Goal: Task Accomplishment & Management: Complete application form

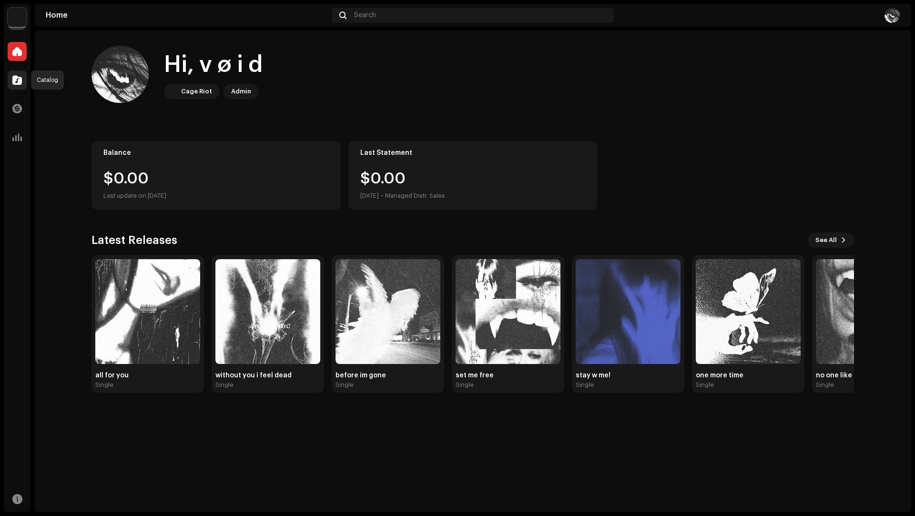
click at [19, 73] on div at bounding box center [17, 80] width 19 height 19
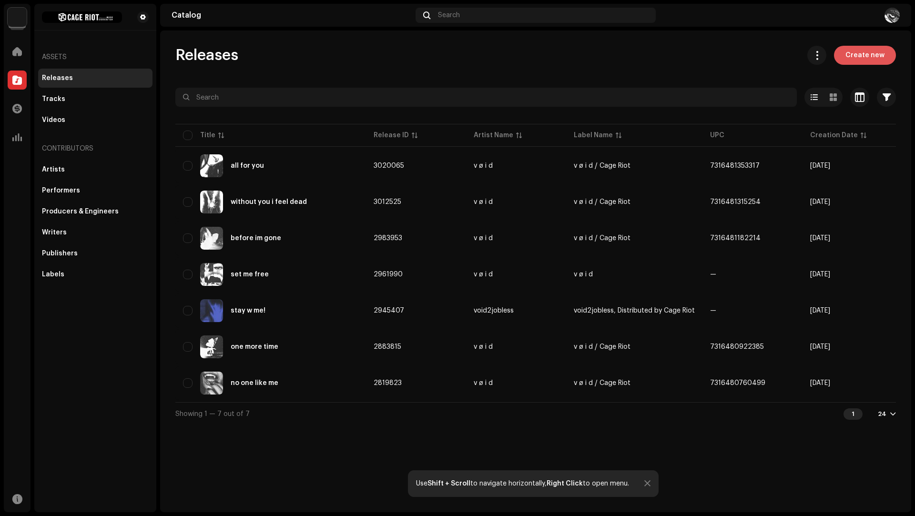
click at [866, 61] on span "Create new" at bounding box center [864, 55] width 39 height 19
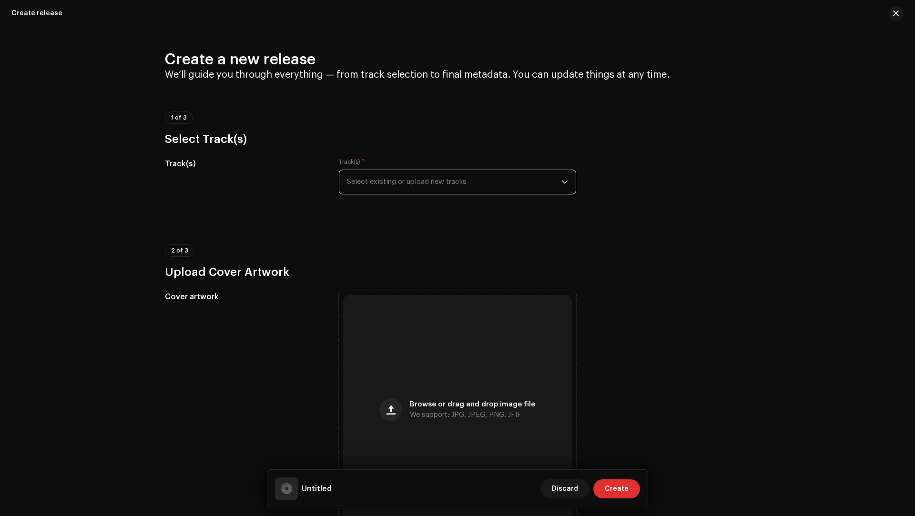
click at [454, 175] on span "Select existing or upload new tracks" at bounding box center [454, 182] width 214 height 24
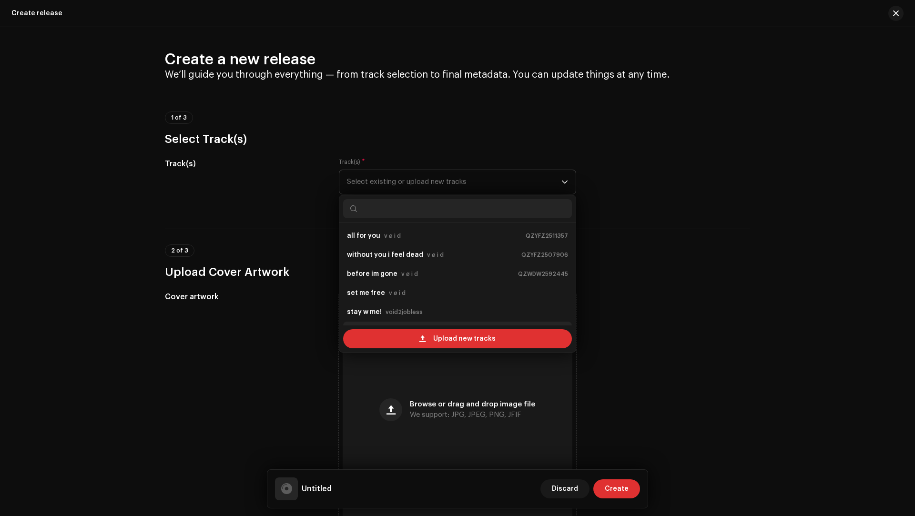
scroll to position [15, 0]
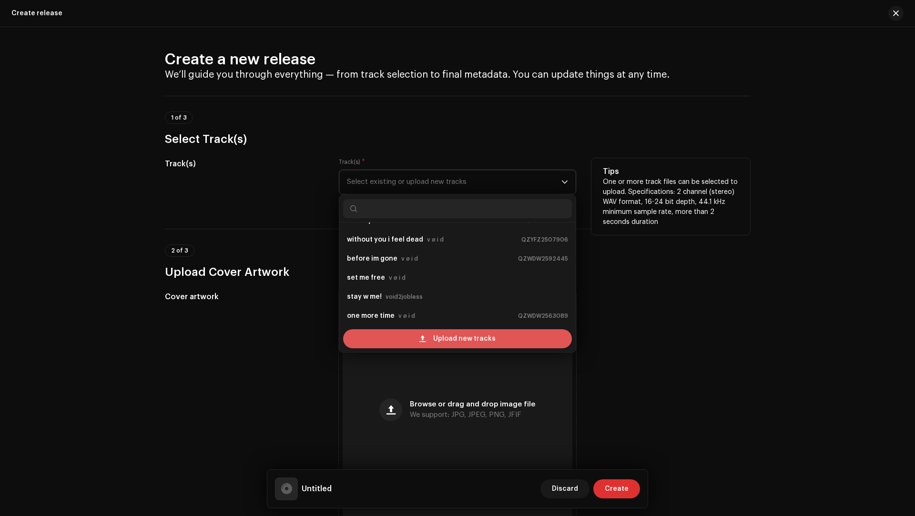
click at [430, 333] on div "Upload new tracks" at bounding box center [457, 338] width 229 height 19
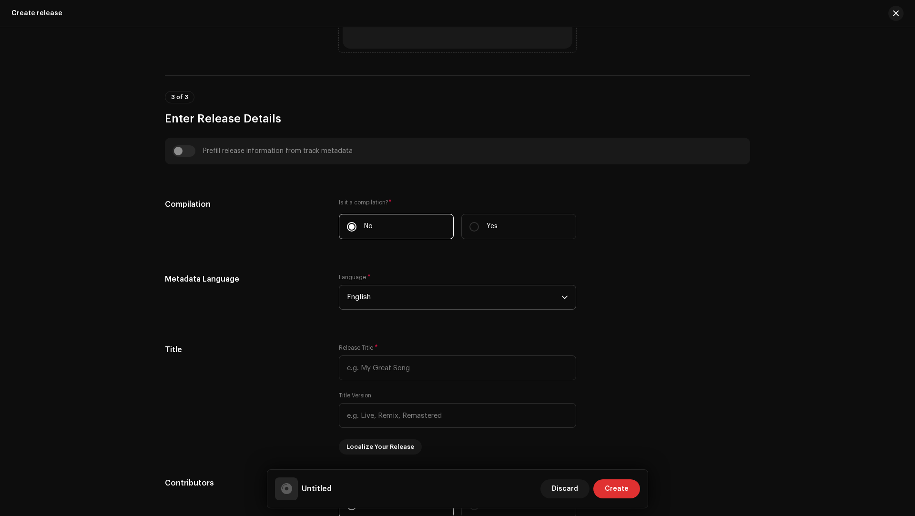
scroll to position [572, 0]
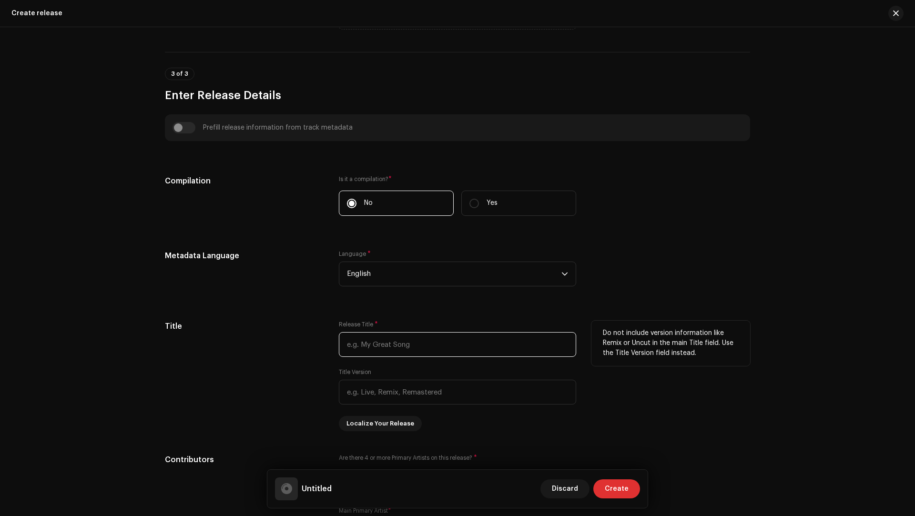
click at [391, 340] on input "text" at bounding box center [457, 344] width 237 height 25
type input "dancing on your grave"
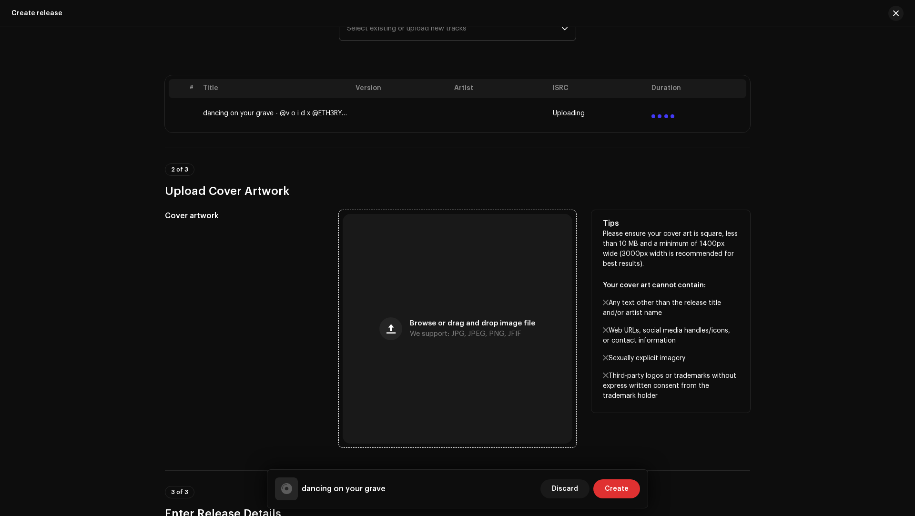
scroll to position [95, 0]
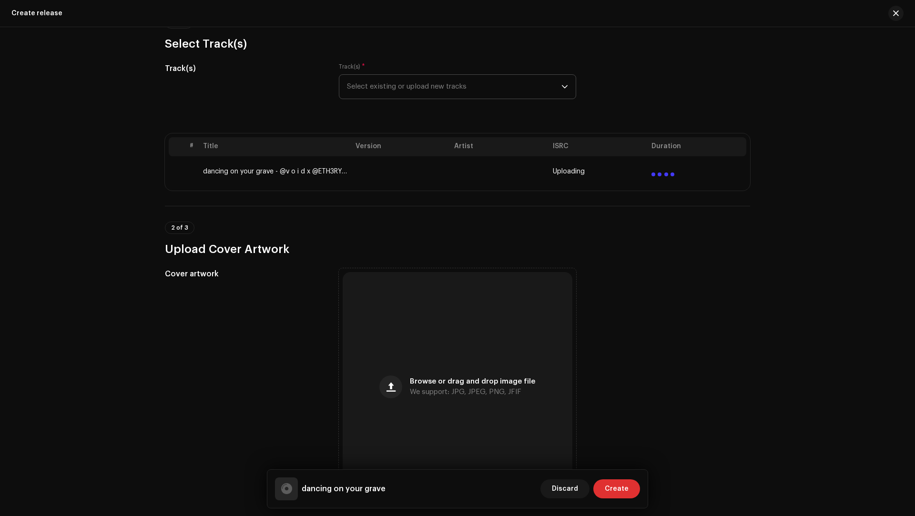
click at [658, 162] on td at bounding box center [697, 171] width 99 height 30
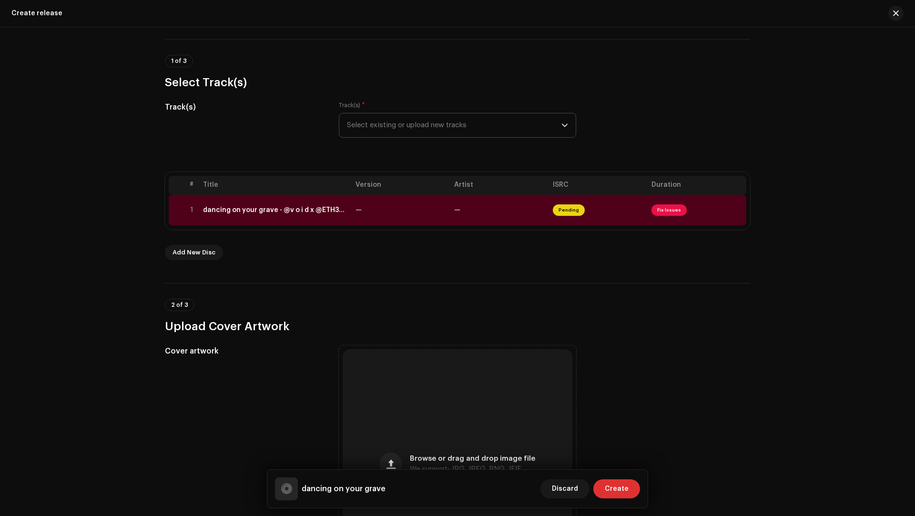
scroll to position [0, 0]
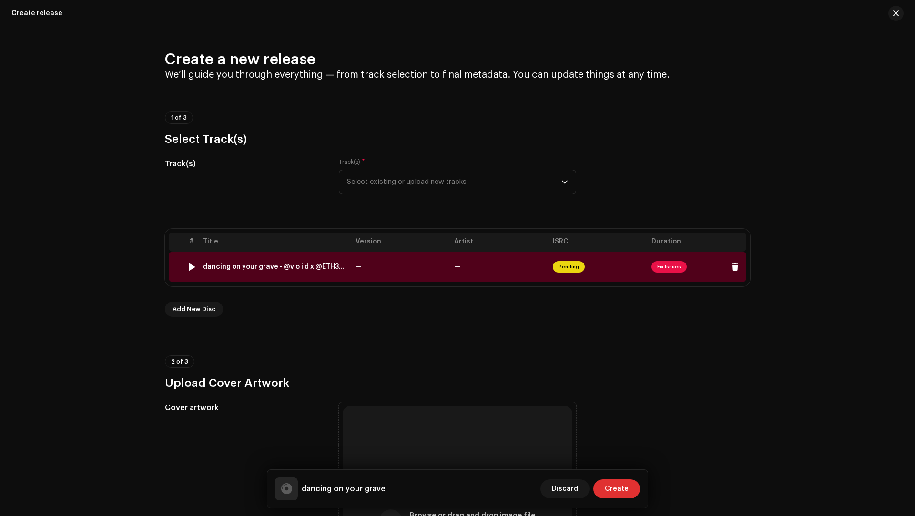
click at [289, 268] on div "dancing on your grave - @v o i d x @ETH3RYAL.wav" at bounding box center [275, 267] width 145 height 8
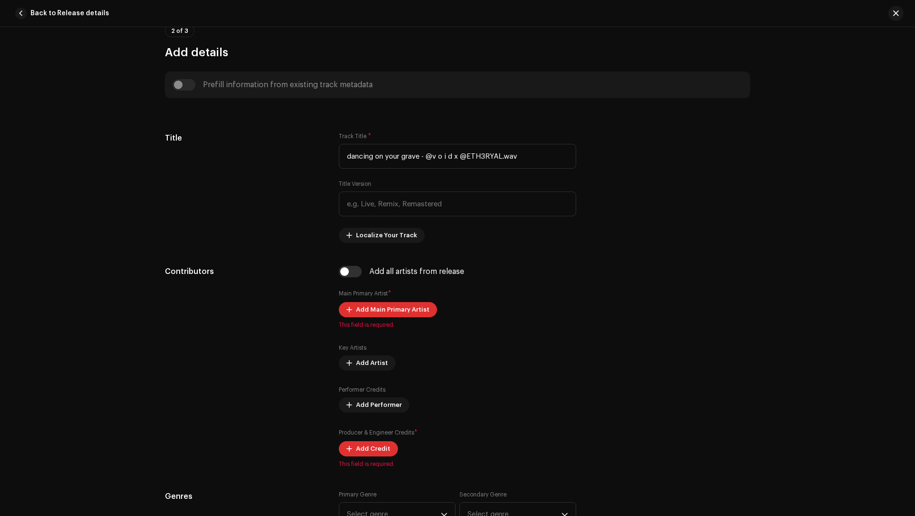
scroll to position [248, 0]
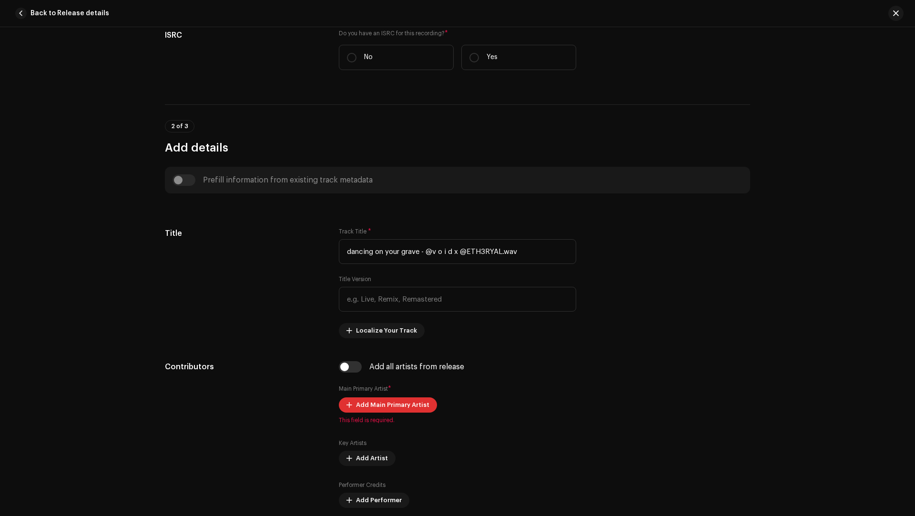
click at [30, 17] on span "Back to Release details" at bounding box center [69, 13] width 79 height 19
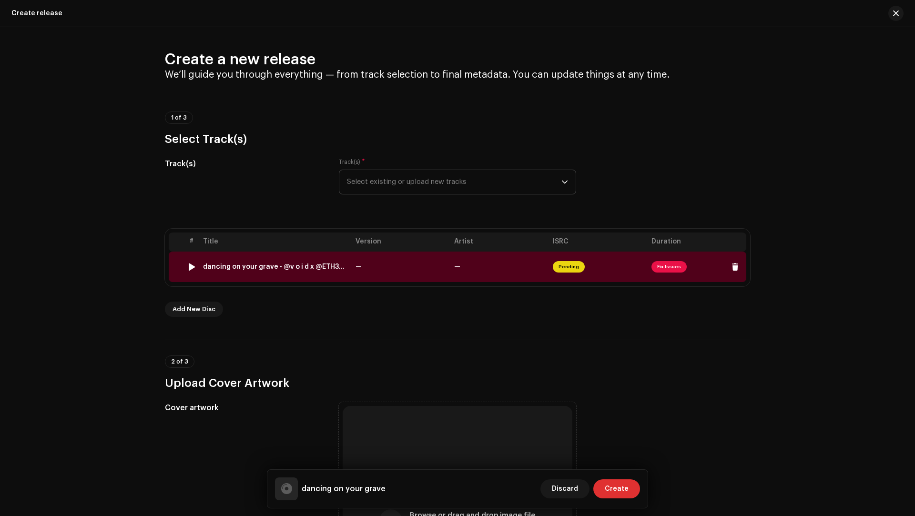
click at [379, 275] on td "—" at bounding box center [401, 267] width 99 height 30
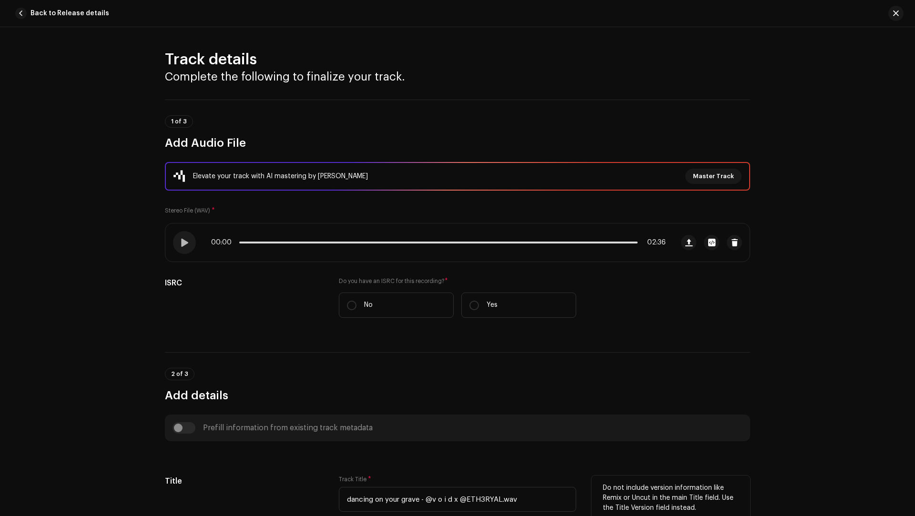
scroll to position [0, 0]
